Goal: Find specific page/section: Find specific page/section

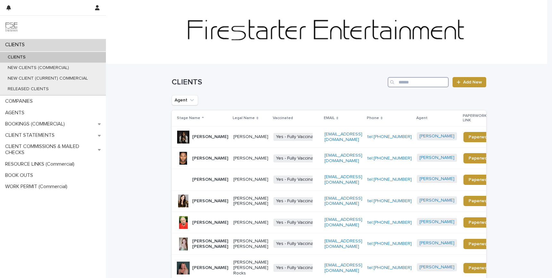
click at [412, 83] on input "Search" at bounding box center [418, 82] width 61 height 10
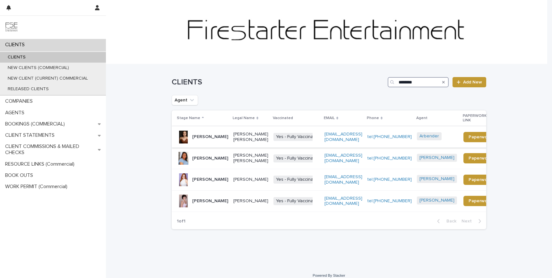
type input "********"
click at [233, 134] on p "[PERSON_NAME] [PERSON_NAME]" at bounding box center [250, 137] width 35 height 11
